Goal: Task Accomplishment & Management: Complete application form

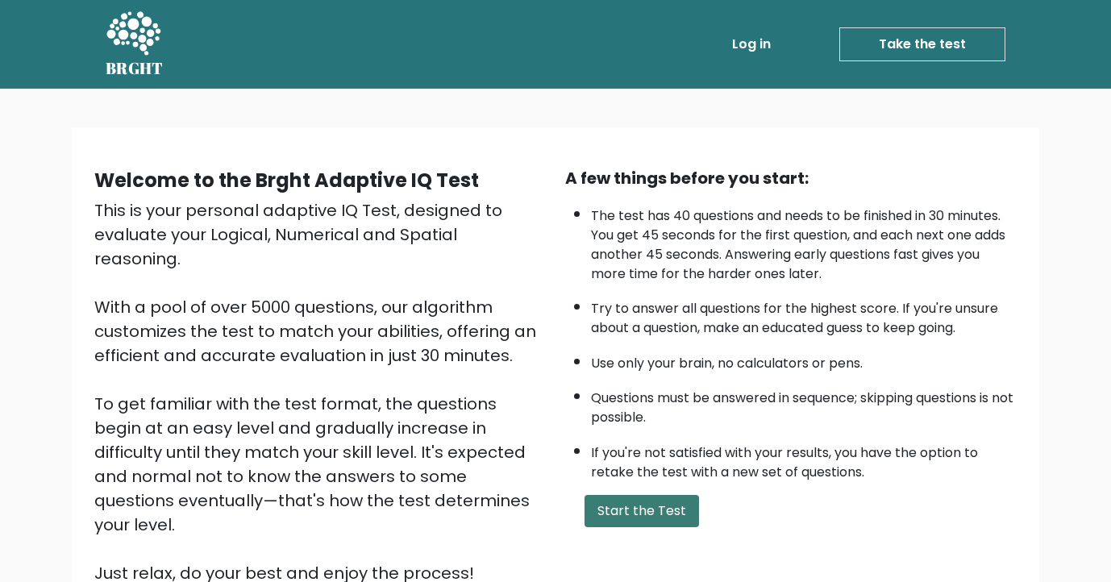
click at [626, 513] on button "Start the Test" at bounding box center [641, 511] width 114 height 32
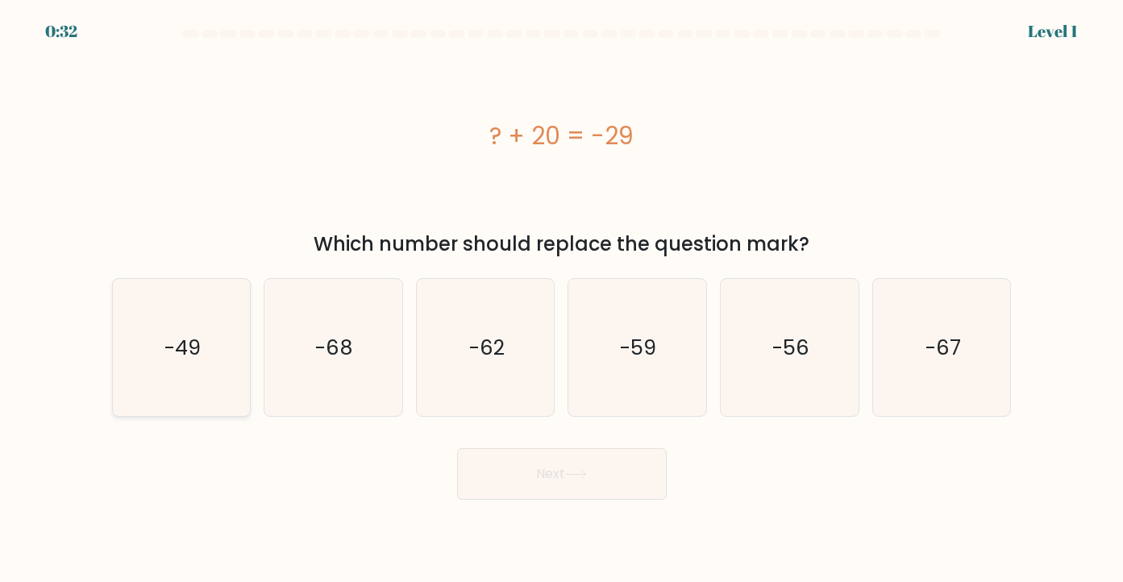
click at [135, 372] on icon "-49" at bounding box center [182, 348] width 138 height 138
click at [562, 299] on input "a. -49" at bounding box center [562, 295] width 1 height 8
radio input "true"
click at [578, 468] on button "Next" at bounding box center [562, 474] width 210 height 52
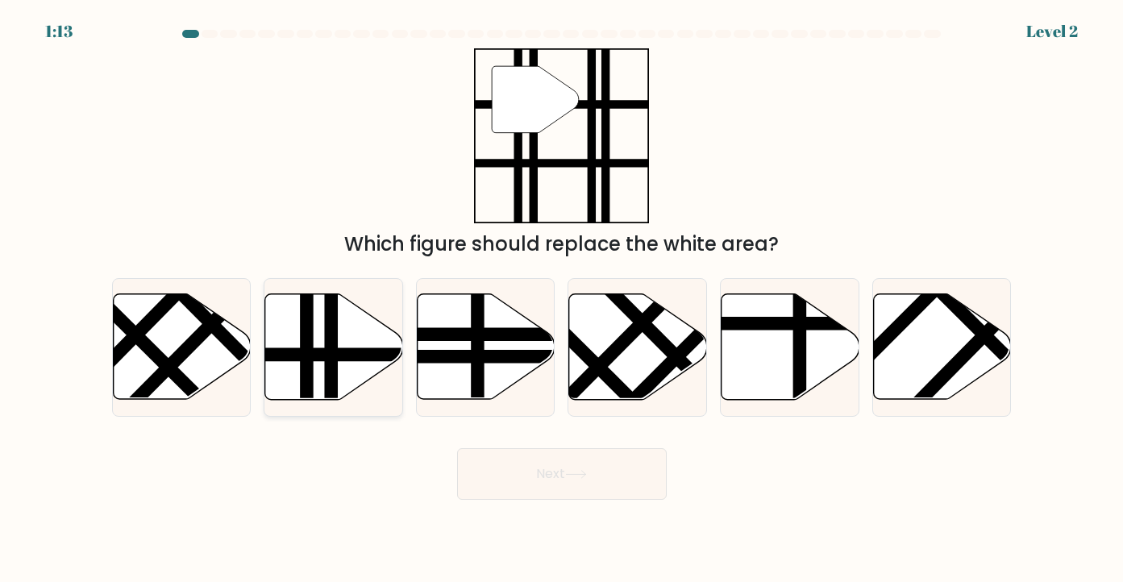
click at [343, 331] on icon at bounding box center [334, 347] width 138 height 106
click at [562, 299] on input "b." at bounding box center [562, 295] width 1 height 8
radio input "true"
click at [542, 461] on button "Next" at bounding box center [562, 474] width 210 height 52
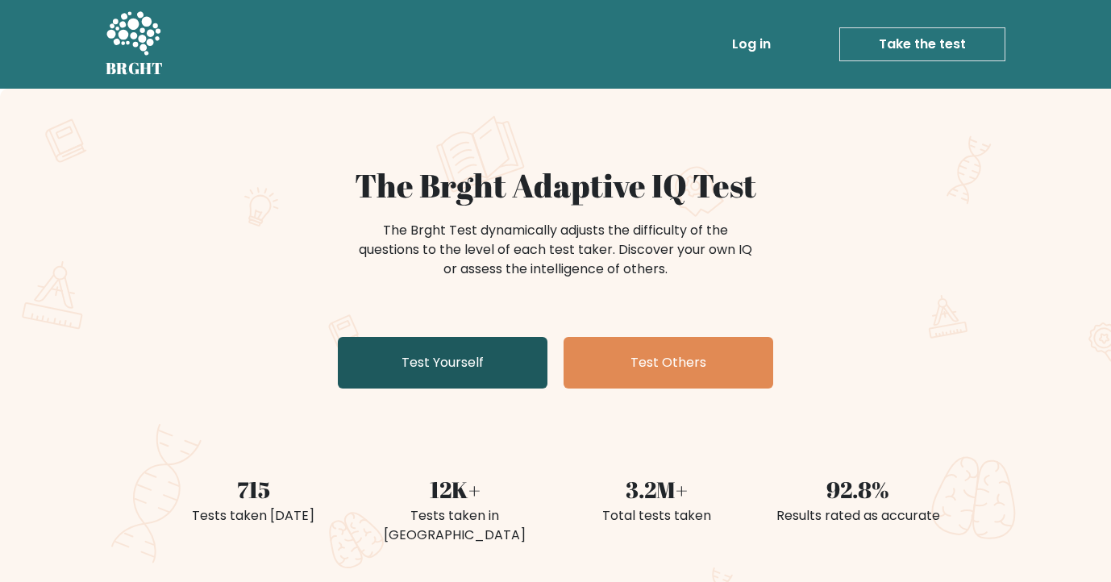
click at [495, 349] on link "Test Yourself" at bounding box center [443, 363] width 210 height 52
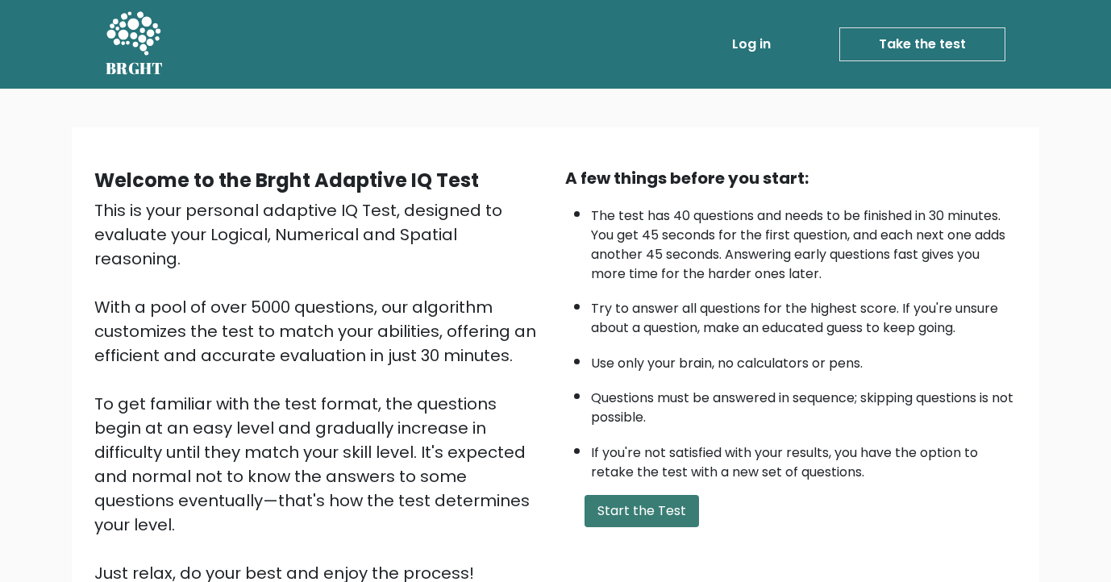
drag, startPoint x: 0, startPoint y: 0, endPoint x: 625, endPoint y: 495, distance: 797.6
click at [625, 495] on button "Start the Test" at bounding box center [641, 511] width 114 height 32
click at [897, 27] on link "Take the test" at bounding box center [922, 44] width 166 height 34
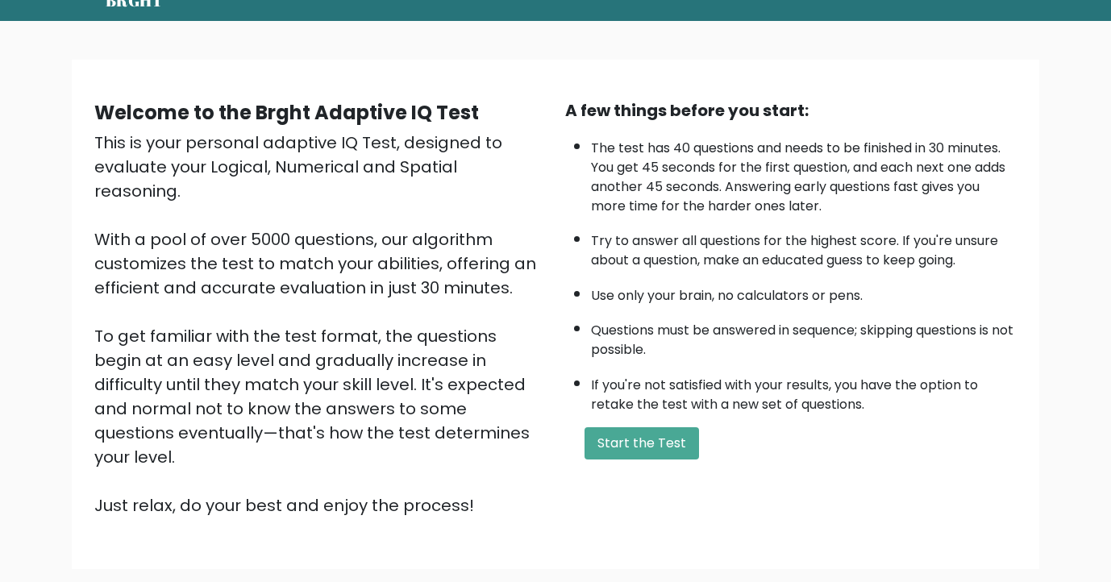
scroll to position [156, 0]
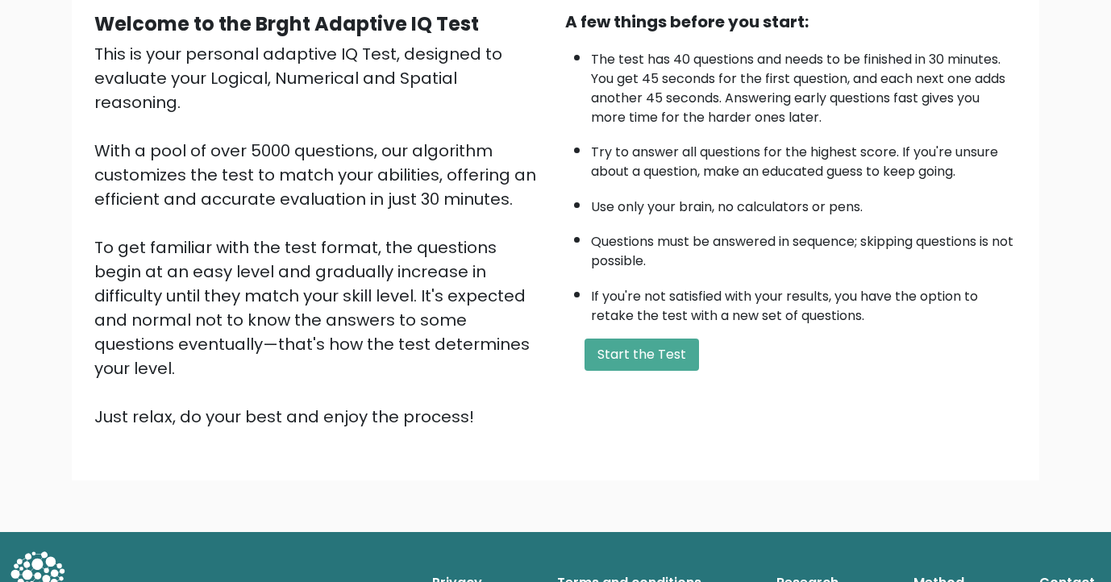
click at [646, 335] on div "A few things before you start: The test has 40 questions and needs to be finish…" at bounding box center [790, 219] width 471 height 419
click at [648, 342] on button "Start the Test" at bounding box center [641, 355] width 114 height 32
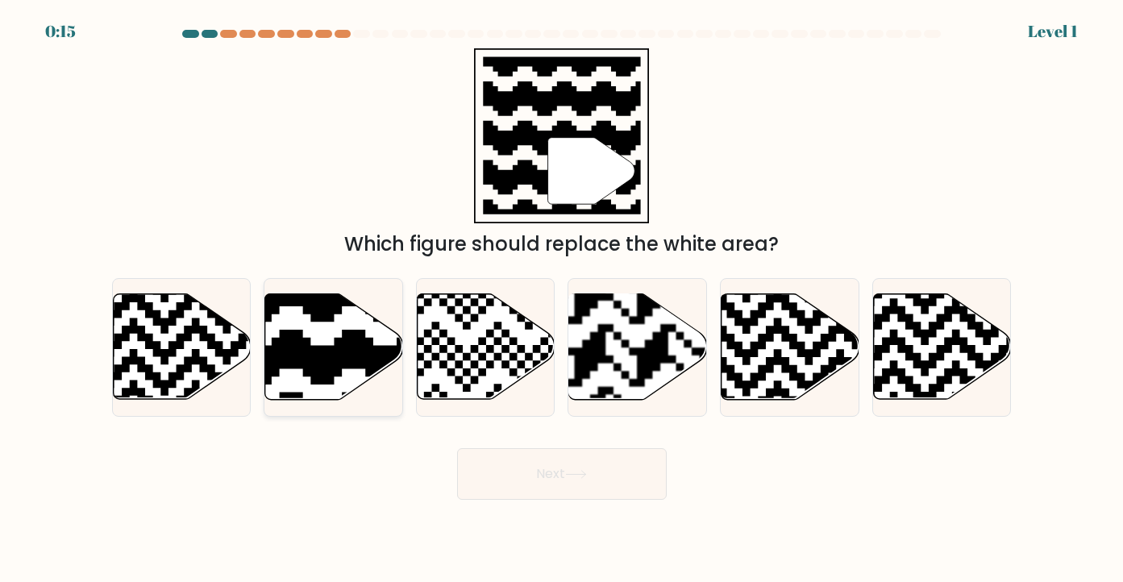
click at [346, 336] on icon at bounding box center [288, 291] width 250 height 250
click at [562, 299] on input "b." at bounding box center [562, 295] width 1 height 8
radio input "true"
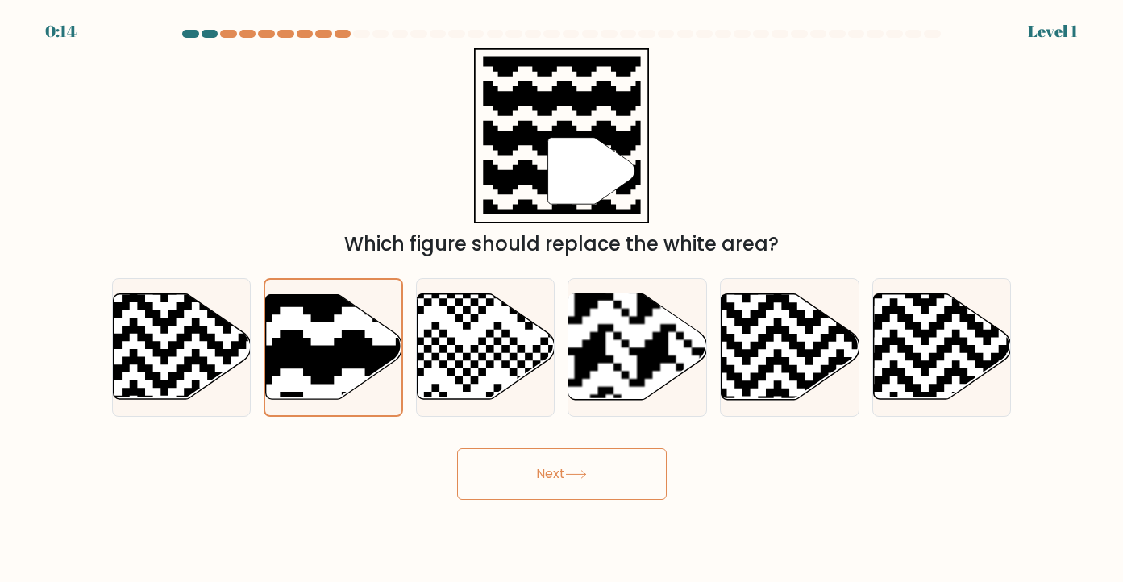
click at [499, 459] on button "Next" at bounding box center [562, 474] width 210 height 52
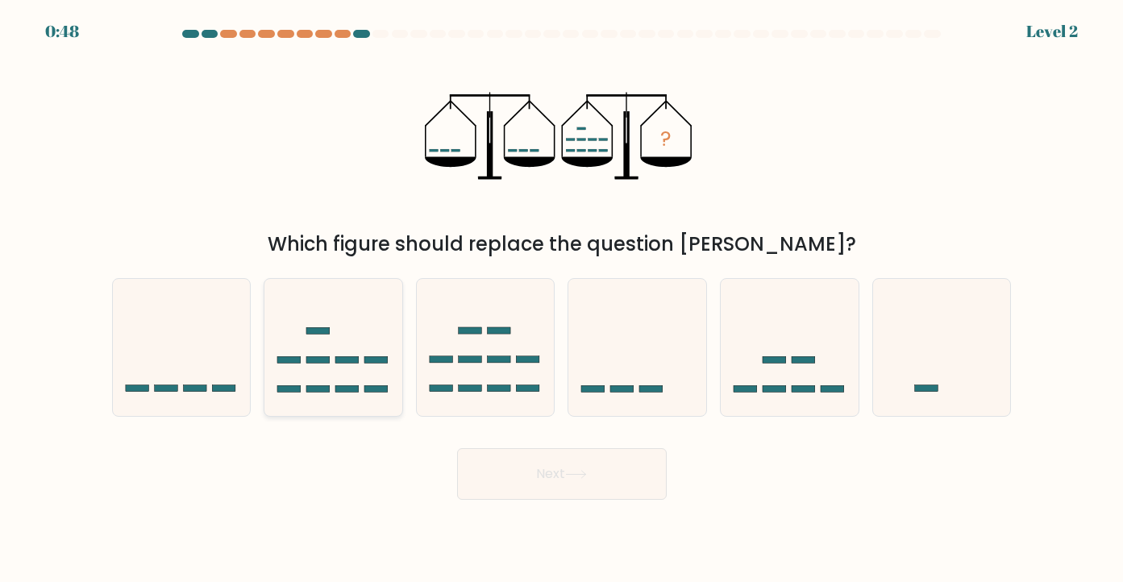
click at [349, 340] on icon at bounding box center [333, 347] width 138 height 114
click at [562, 299] on input "b." at bounding box center [562, 295] width 1 height 8
radio input "true"
click at [502, 455] on button "Next" at bounding box center [562, 474] width 210 height 52
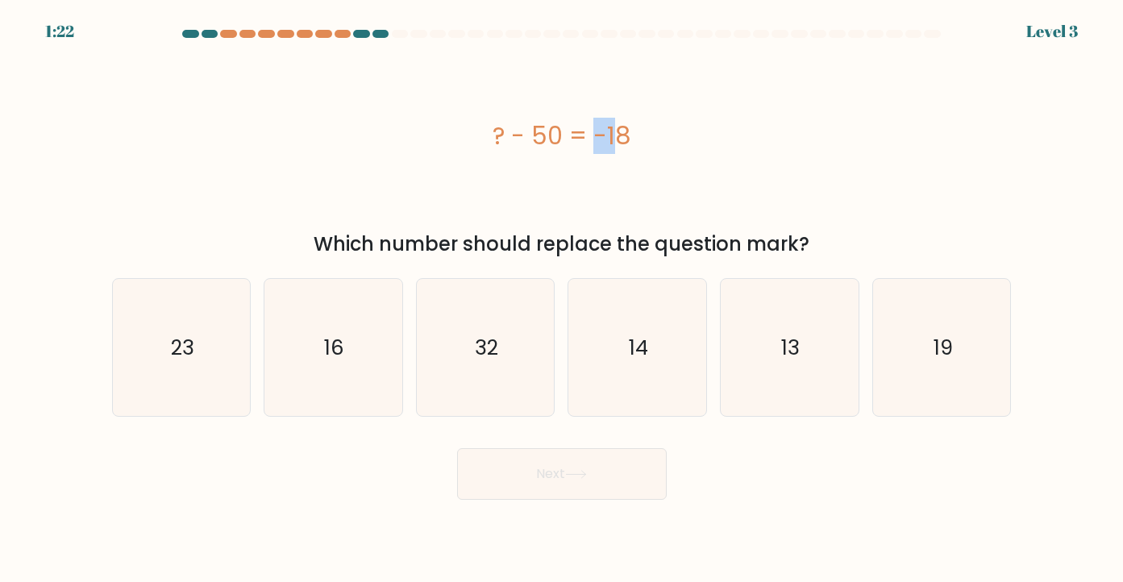
drag, startPoint x: 493, startPoint y: 131, endPoint x: 515, endPoint y: 139, distance: 23.2
click at [515, 139] on div "? - 50 = -18" at bounding box center [562, 136] width 900 height 36
click at [343, 217] on div "? - 50 = -18" at bounding box center [562, 135] width 900 height 175
drag, startPoint x: 315, startPoint y: 215, endPoint x: 742, endPoint y: 451, distance: 487.4
click at [742, 451] on form "a." at bounding box center [561, 265] width 1123 height 470
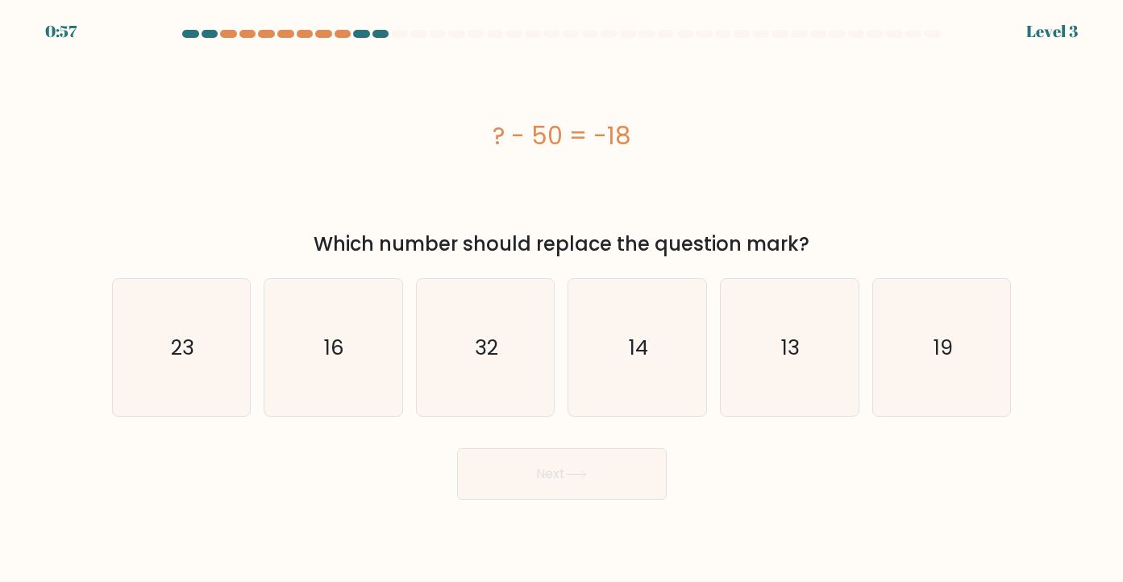
click at [742, 451] on div "Next" at bounding box center [561, 468] width 919 height 64
drag, startPoint x: 498, startPoint y: 124, endPoint x: 785, endPoint y: 118, distance: 287.0
click at [785, 118] on div "? - 50 = -18" at bounding box center [562, 136] width 900 height 36
click at [781, 123] on div "? - 50 = -18" at bounding box center [562, 136] width 900 height 36
drag, startPoint x: 617, startPoint y: 131, endPoint x: 629, endPoint y: 131, distance: 12.1
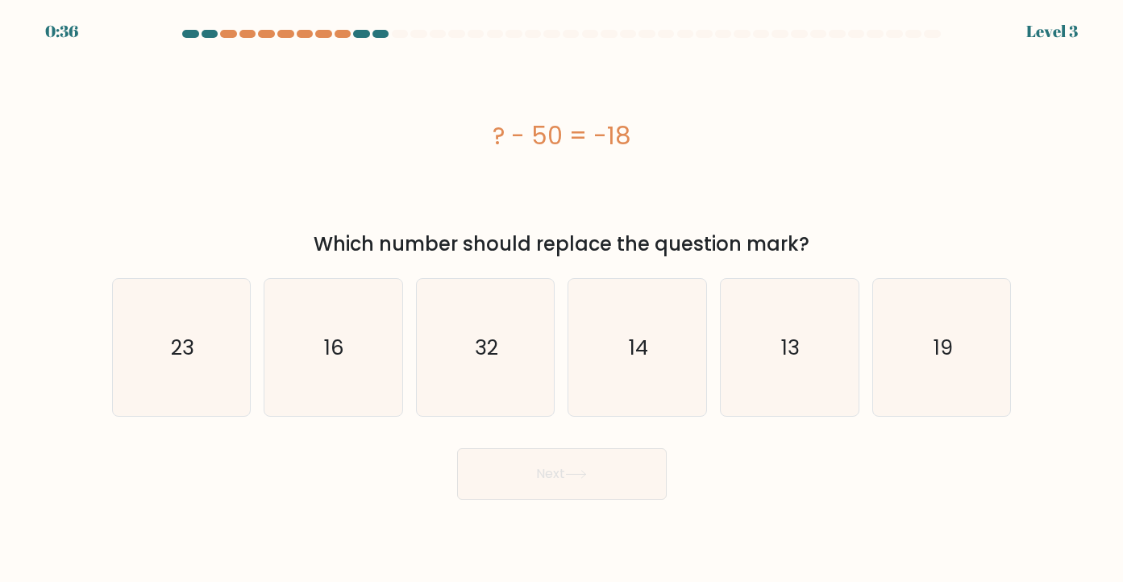
click at [629, 131] on div "? - 50 = -18" at bounding box center [562, 136] width 900 height 36
click at [491, 298] on icon "32" at bounding box center [486, 348] width 138 height 138
click at [562, 298] on input "c. 32" at bounding box center [562, 295] width 1 height 8
radio input "true"
